Goal: Check status: Check status

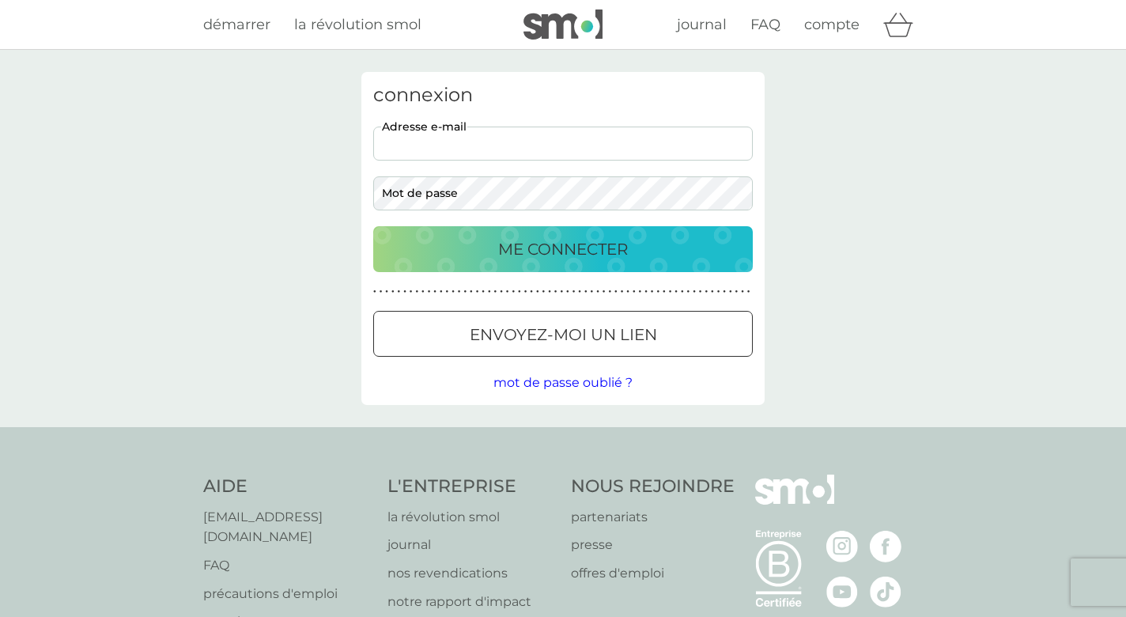
type input "galupy98@gmail.com"
click at [584, 249] on p "ME CONNECTER" at bounding box center [563, 248] width 130 height 25
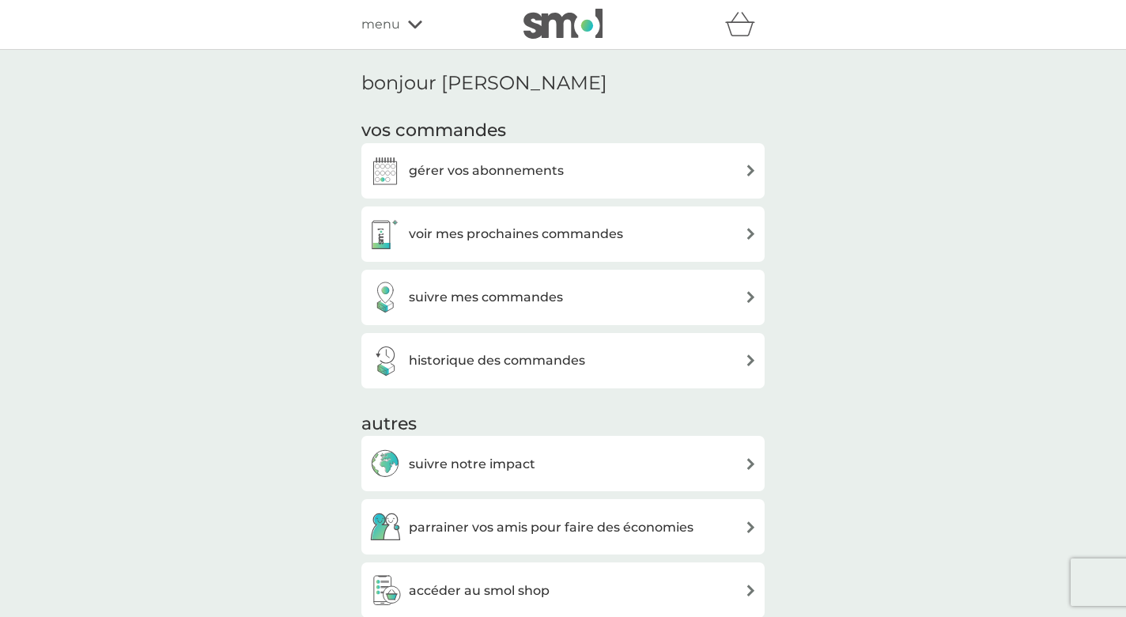
click at [539, 339] on div "historique des commandes" at bounding box center [562, 360] width 403 height 55
click at [539, 369] on div "historique des commandes" at bounding box center [477, 361] width 216 height 32
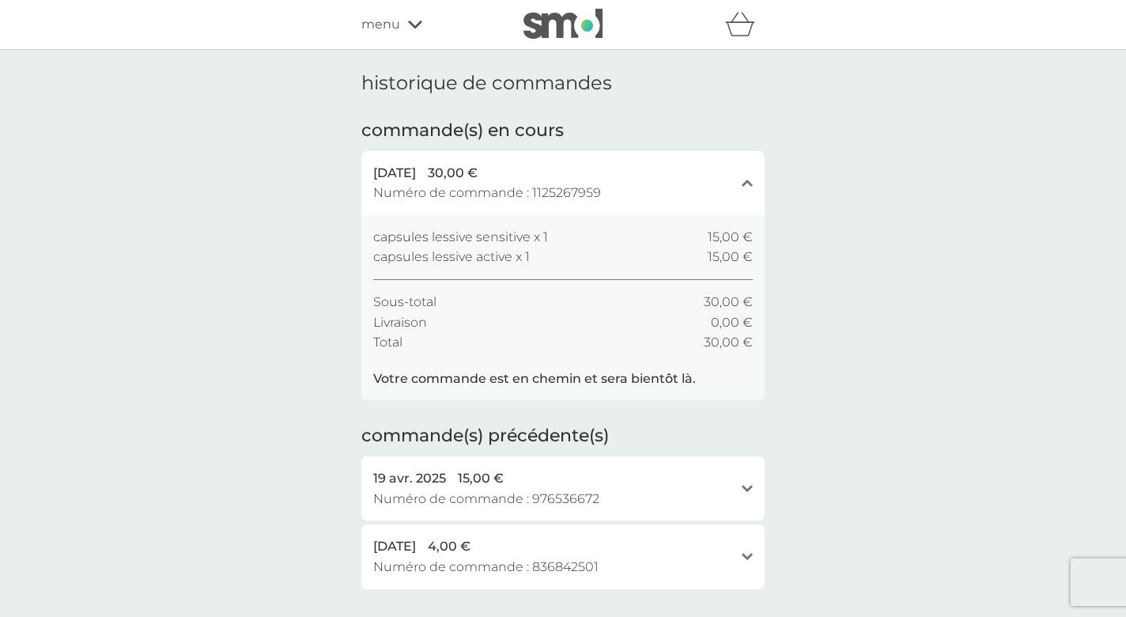
click at [542, 373] on p "Votre commande est en chemin et sera bientôt là." at bounding box center [534, 379] width 323 height 21
